Goal: Information Seeking & Learning: Learn about a topic

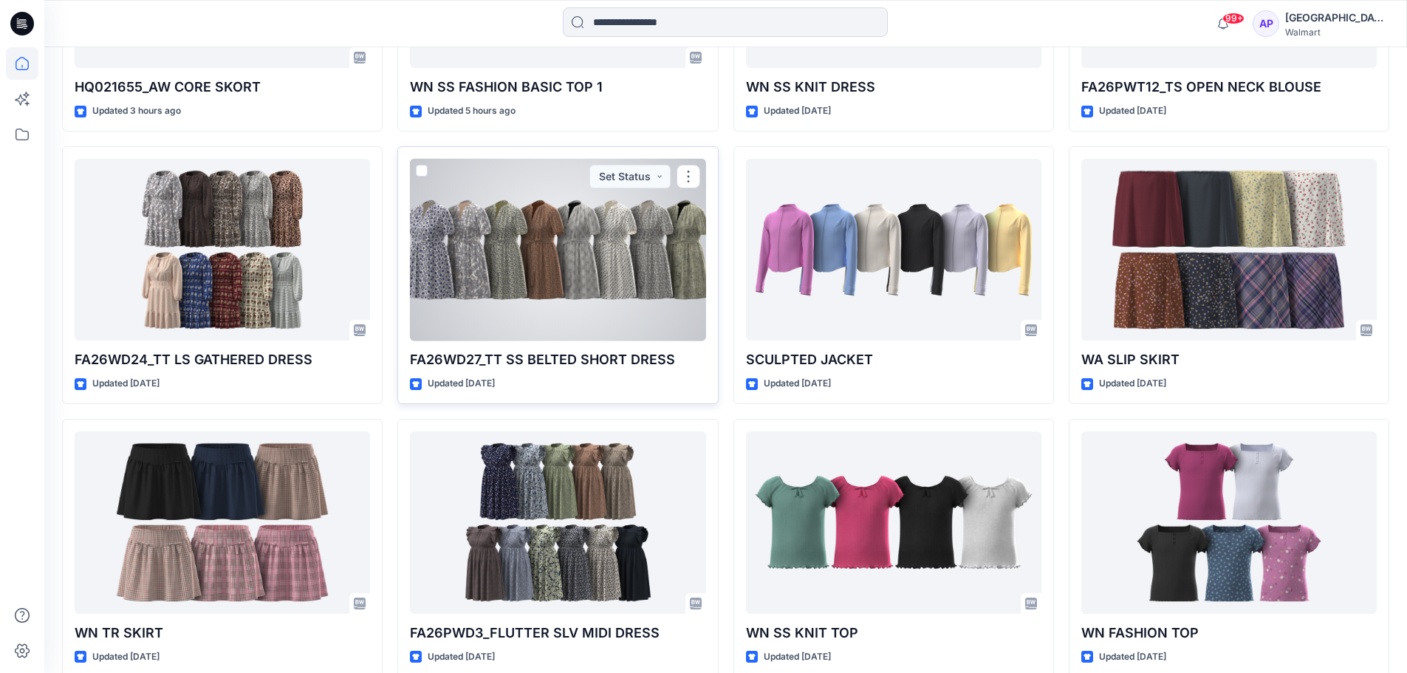
scroll to position [670, 0]
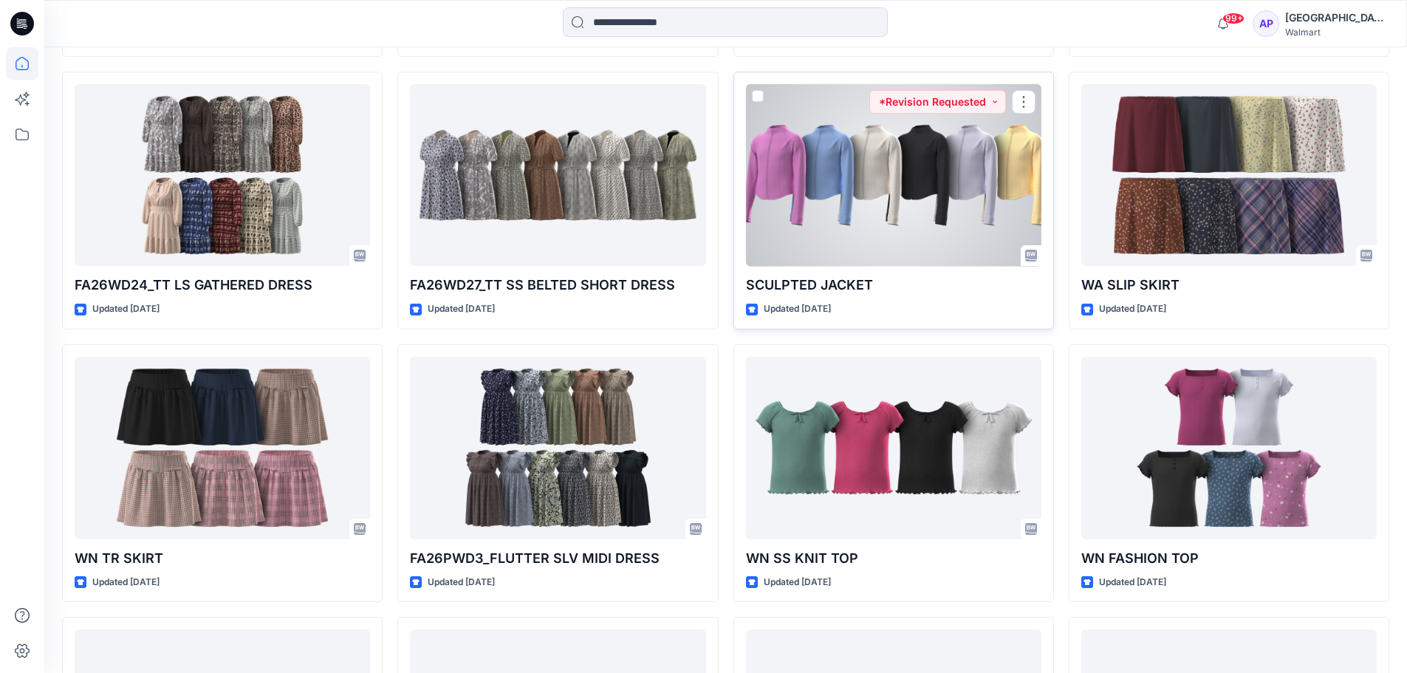
click at [834, 241] on div at bounding box center [893, 175] width 295 height 182
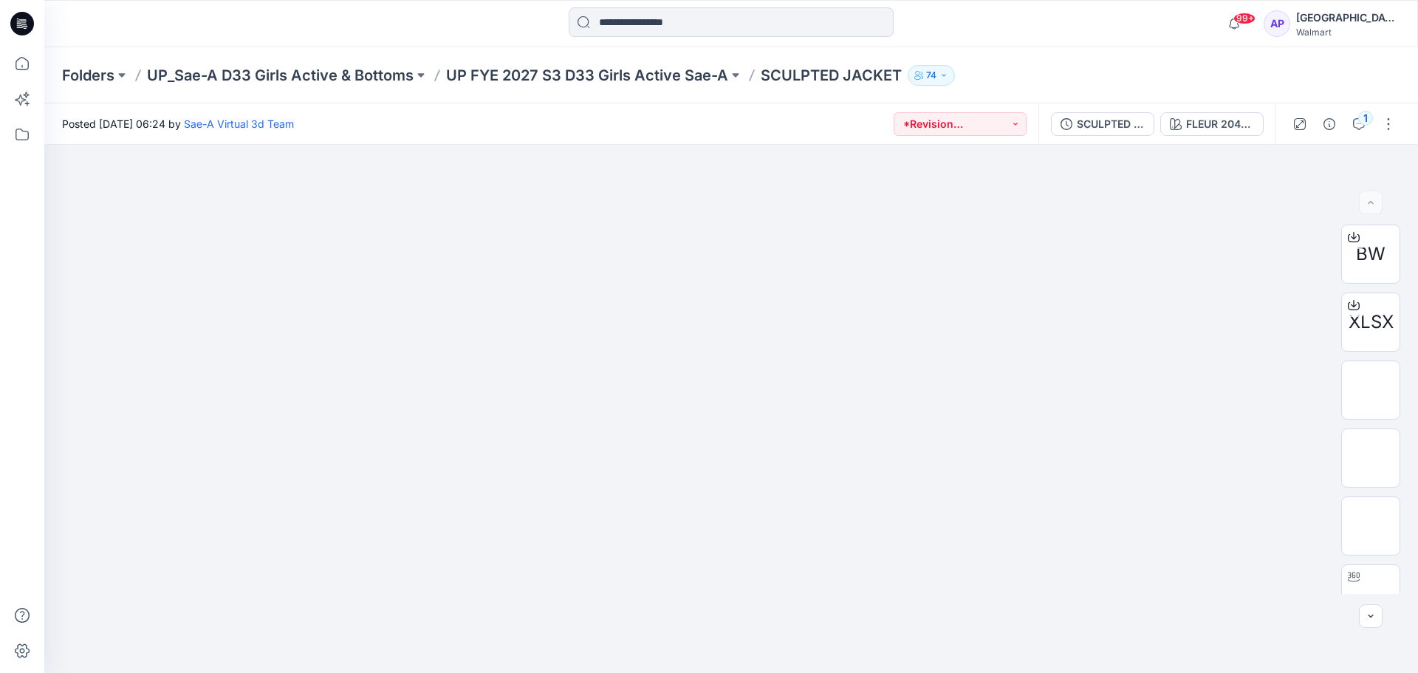
click at [611, 51] on div "Folders UP_Sae-A D33 Girls Active & Bottoms UP FYE 2027 S3 D33 Girls Active Sae…" at bounding box center [730, 75] width 1373 height 56
click at [608, 70] on p "UP FYE 2027 S3 D33 Girls Active Sae-A" at bounding box center [587, 75] width 282 height 21
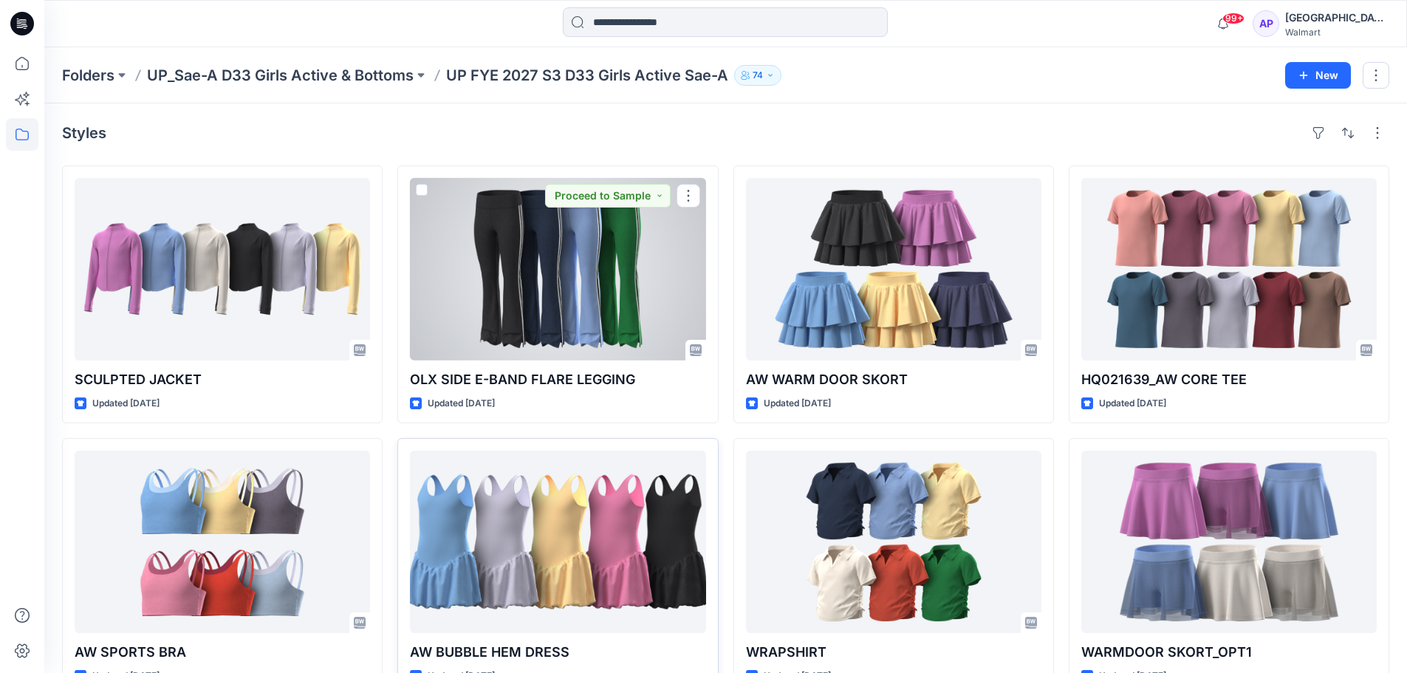
scroll to position [74, 0]
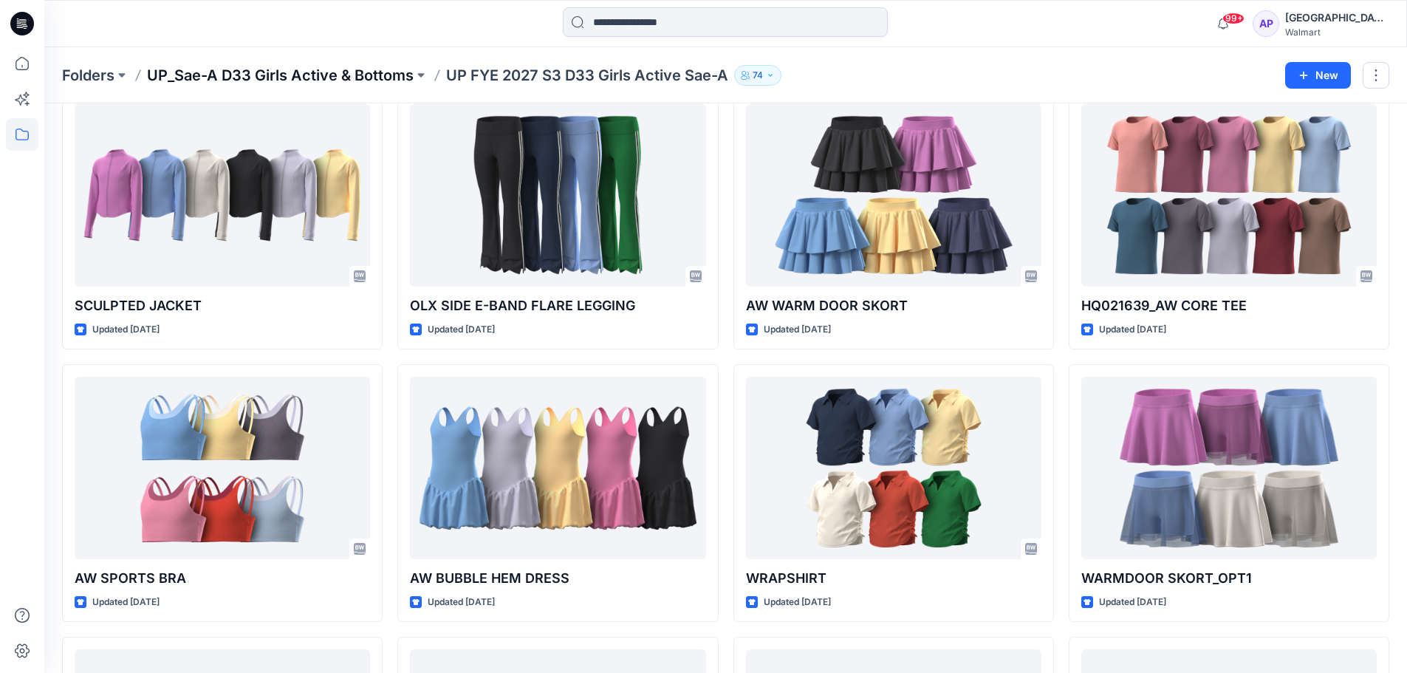
click at [363, 73] on p "UP_Sae-A D33 Girls Active & Bottoms" at bounding box center [280, 75] width 267 height 21
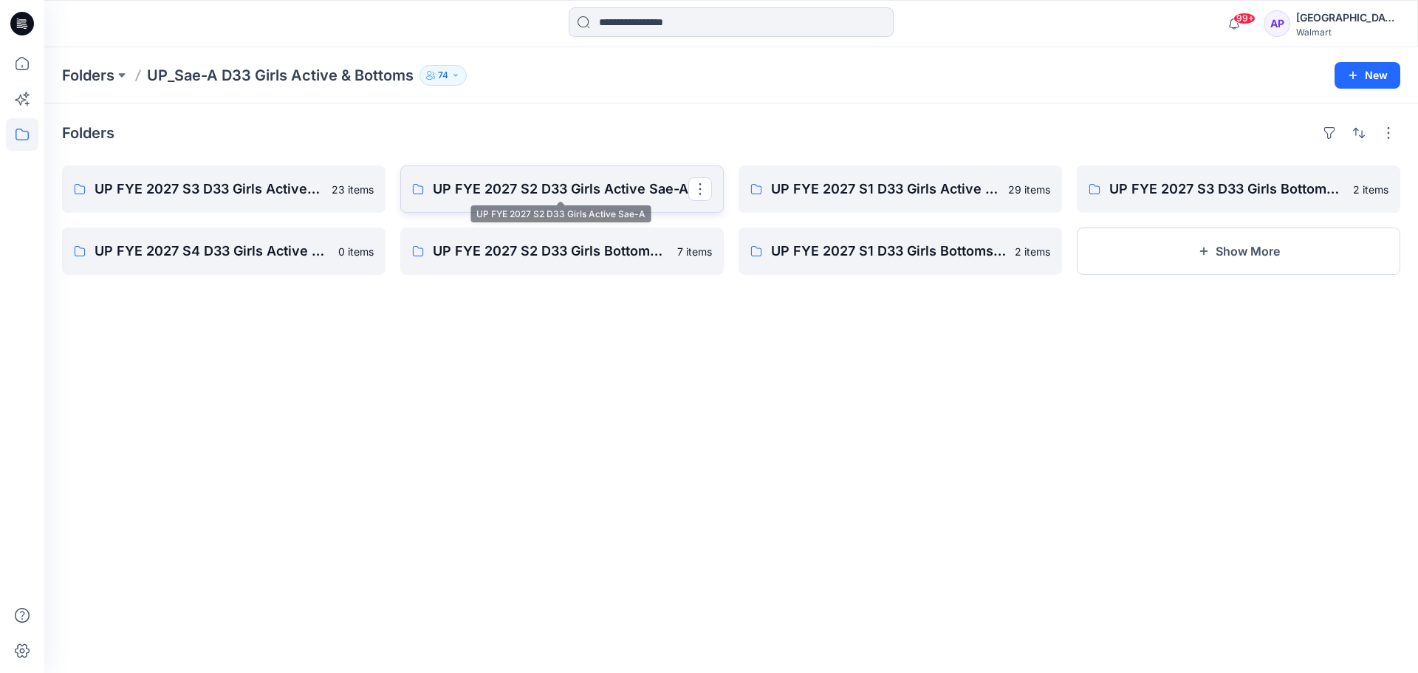
click at [537, 185] on p "UP FYE 2027 S2 D33 Girls Active Sae-A" at bounding box center [560, 189] width 255 height 21
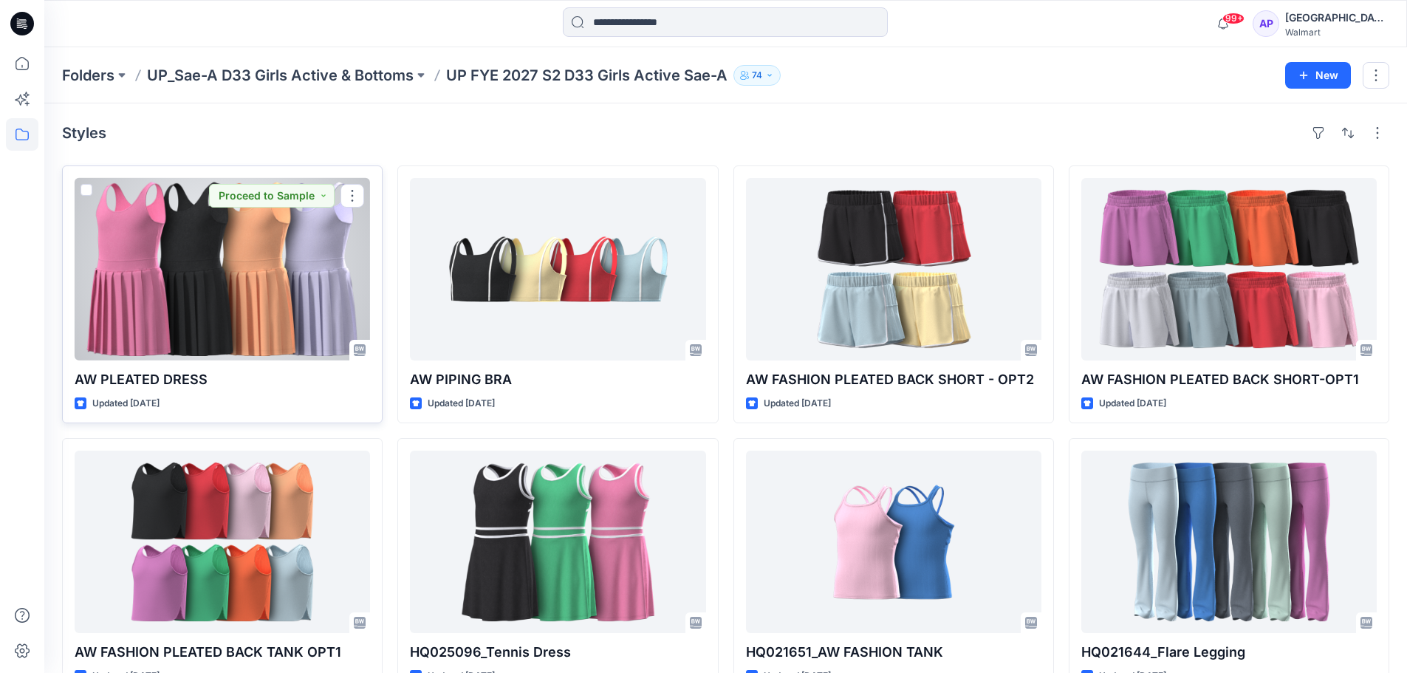
click at [343, 380] on p "AW PLEATED DRESS" at bounding box center [222, 379] width 295 height 21
click at [325, 341] on div at bounding box center [222, 269] width 295 height 182
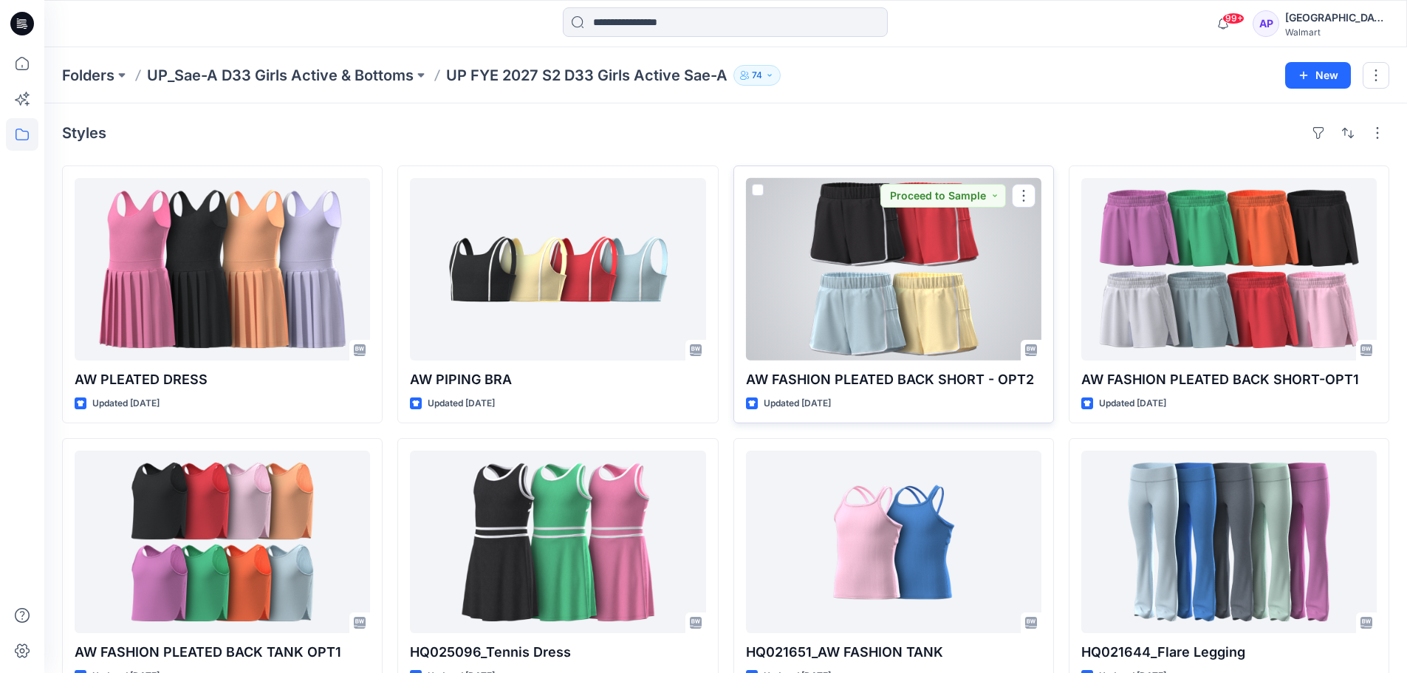
click at [949, 320] on div at bounding box center [893, 269] width 295 height 182
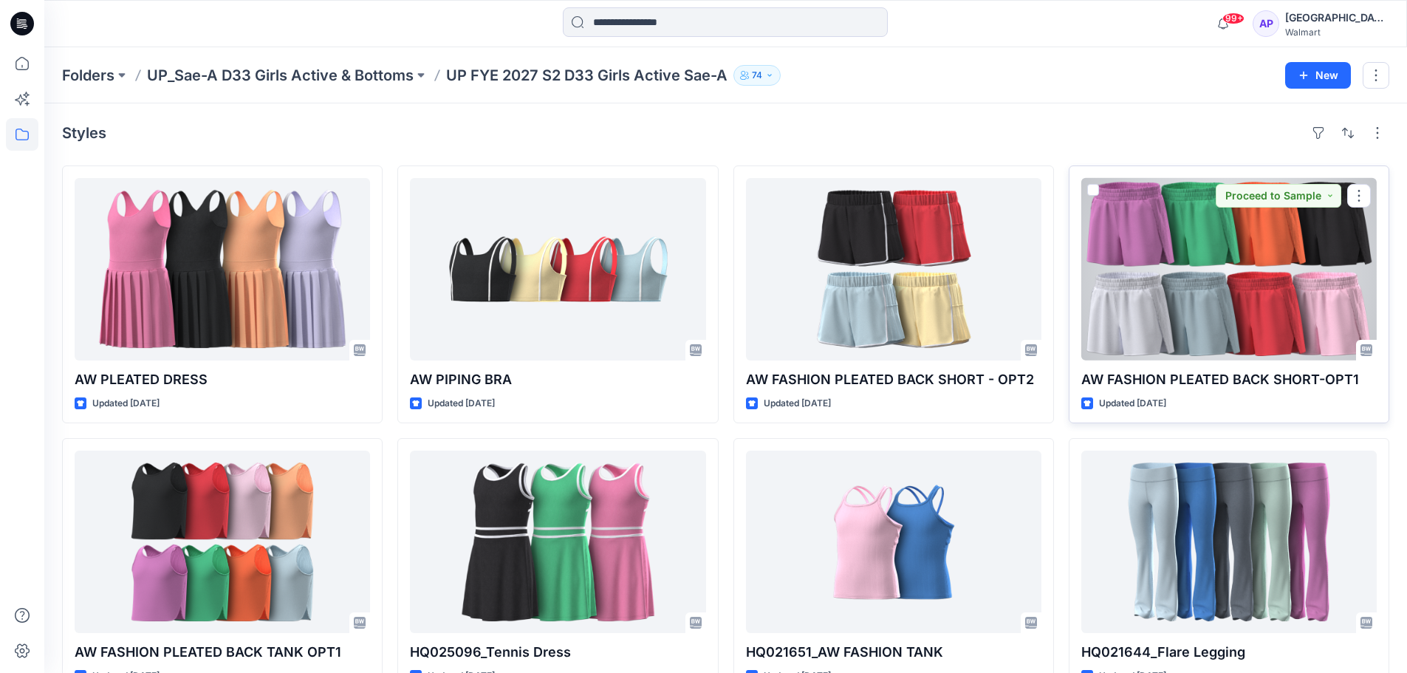
click at [1224, 350] on div at bounding box center [1228, 269] width 295 height 182
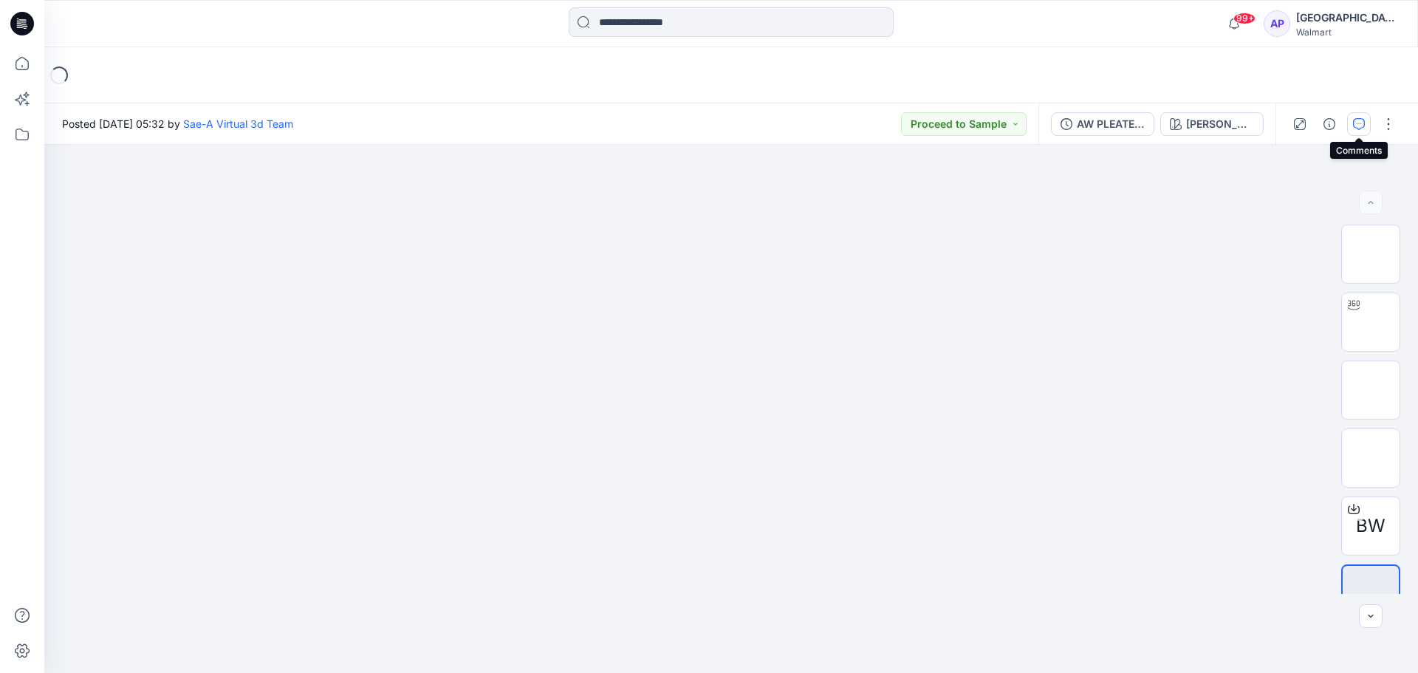
click at [1363, 124] on icon "button" at bounding box center [1359, 124] width 12 height 12
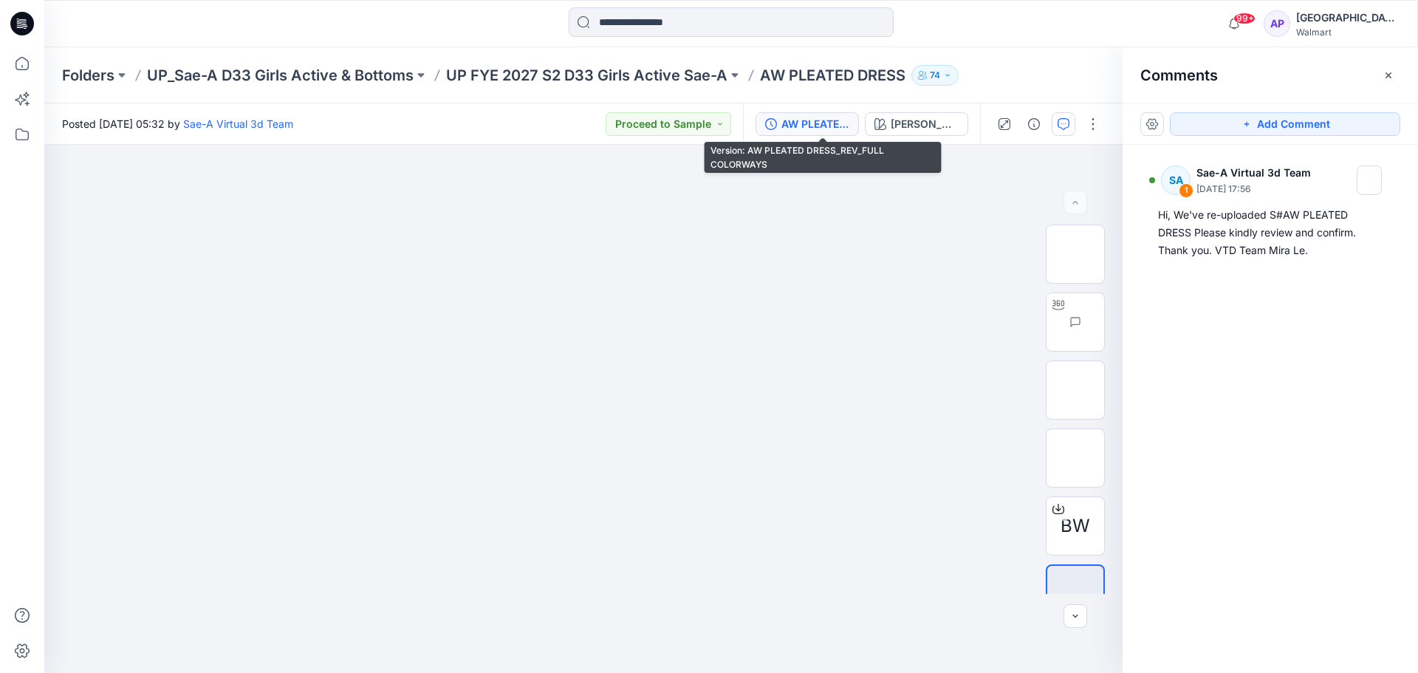
click at [822, 126] on div "AW PLEATED DRESS_REV_FULL COLORWAYS" at bounding box center [815, 124] width 68 height 16
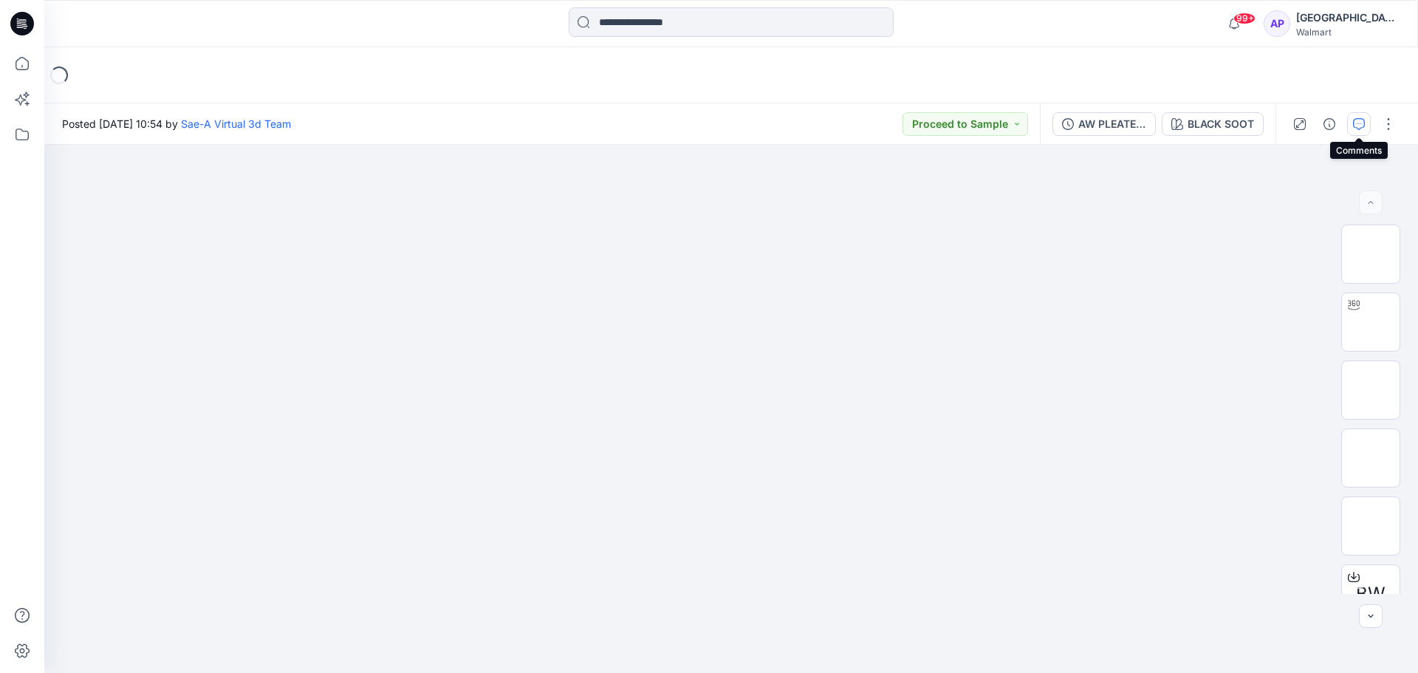
click at [1354, 119] on icon "button" at bounding box center [1359, 124] width 12 height 12
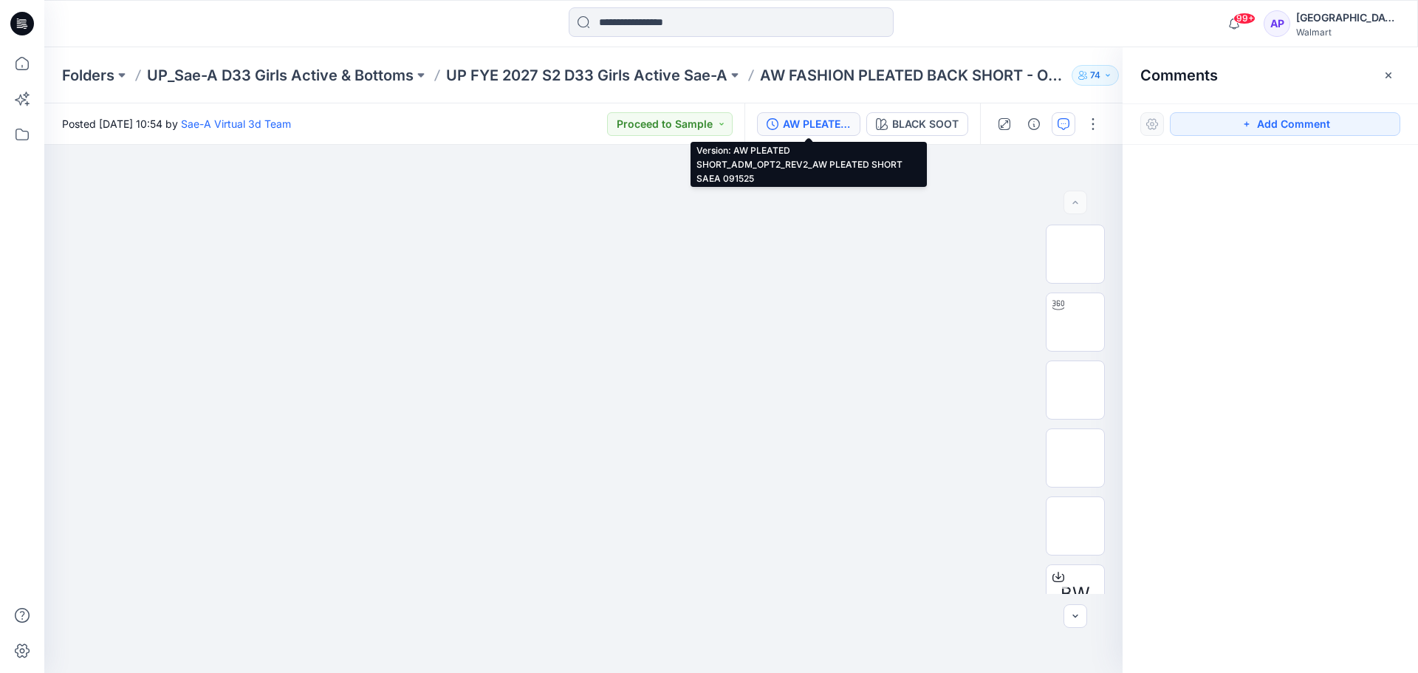
click at [837, 120] on div "AW PLEATED SHORT_ADM_OPT2_REV2_AW PLEATED SHORT SAEA 091525" at bounding box center [817, 124] width 68 height 16
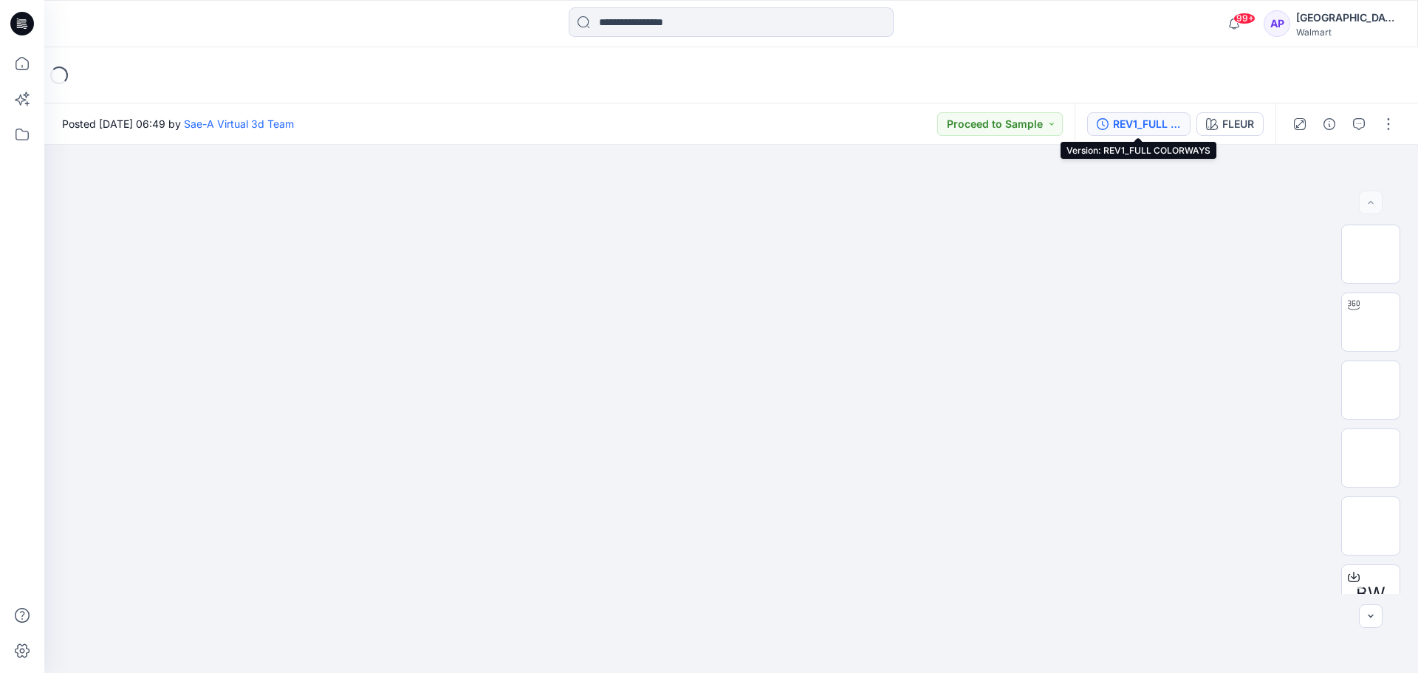
click at [1125, 128] on div "REV1_FULL COLORWAYS" at bounding box center [1147, 124] width 68 height 16
